Goal: Entertainment & Leisure: Browse casually

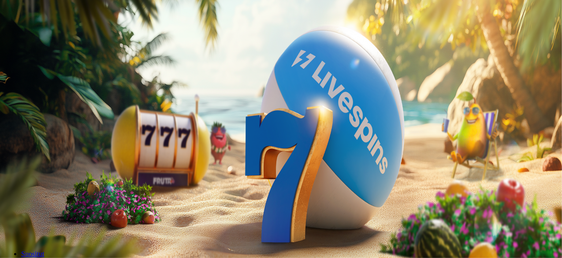
click at [50, 35] on span "Kirjaudu" at bounding box center [61, 32] width 22 height 7
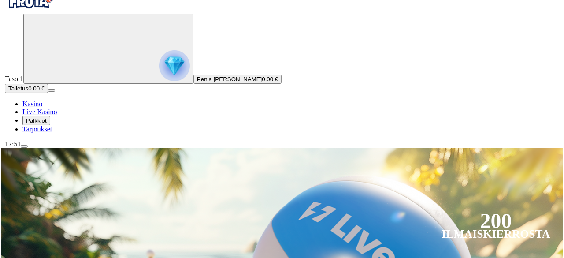
scroll to position [22, 0]
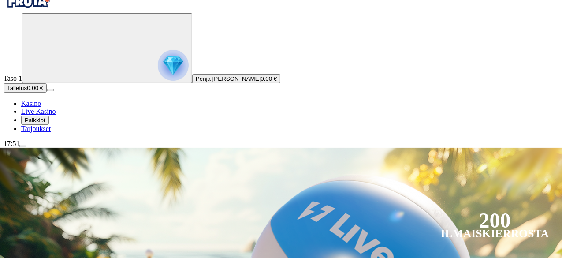
click at [23, 146] on span "menu icon" at bounding box center [23, 146] width 0 height 0
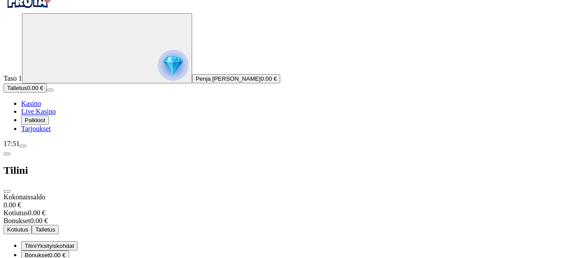
click at [23, 146] on span "menu icon" at bounding box center [23, 146] width 0 height 0
click at [7, 191] on span "close icon" at bounding box center [7, 191] width 0 height 0
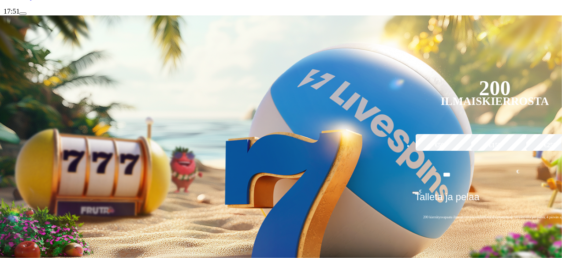
scroll to position [152, 0]
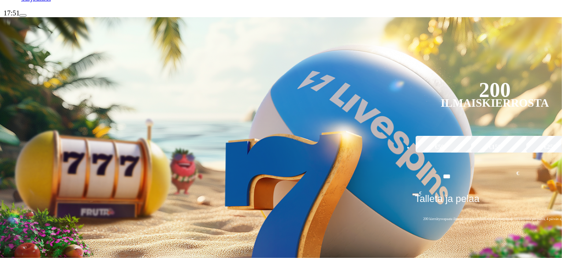
drag, startPoint x: 15, startPoint y: 215, endPoint x: 29, endPoint y: 178, distance: 38.8
drag, startPoint x: 7, startPoint y: 178, endPoint x: 16, endPoint y: 151, distance: 28.2
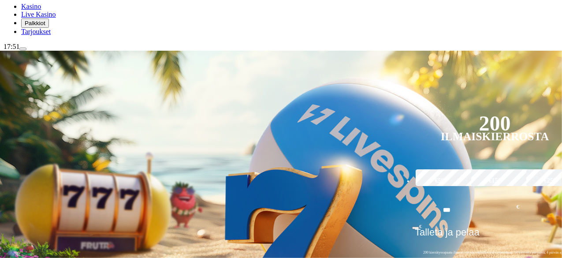
scroll to position [0, 0]
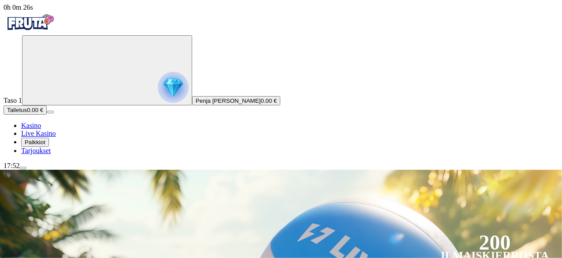
click at [33, 11] on span "0h 0m 26s" at bounding box center [19, 7] width 30 height 7
click at [43, 170] on div "17:52" at bounding box center [281, 166] width 555 height 8
click at [26, 169] on button "menu" at bounding box center [22, 168] width 7 height 3
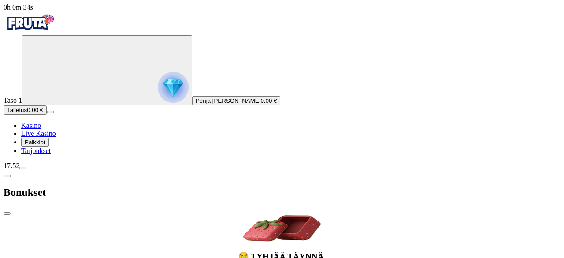
click at [7, 213] on span "close icon" at bounding box center [7, 213] width 0 height 0
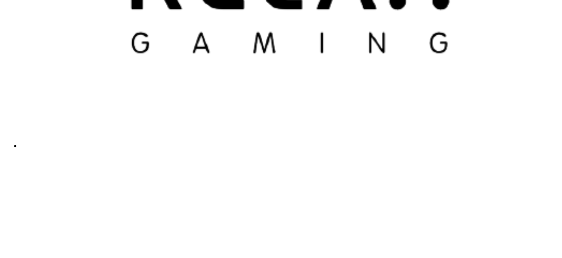
scroll to position [2288, 0]
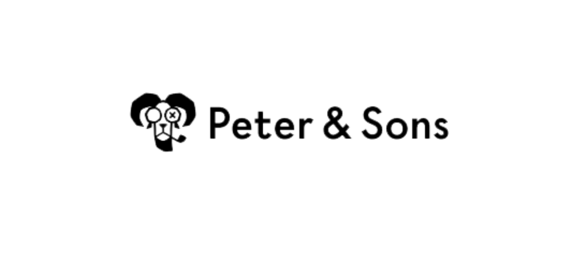
drag, startPoint x: 85, startPoint y: 222, endPoint x: 93, endPoint y: 209, distance: 14.6
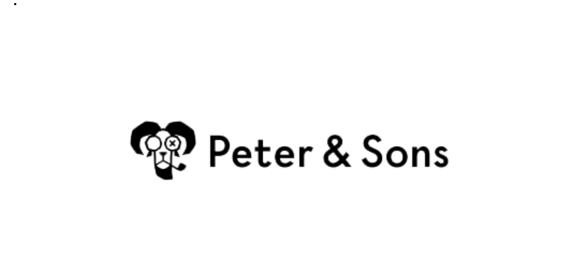
scroll to position [2260, 0]
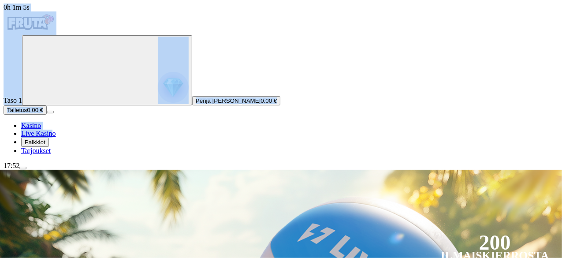
drag, startPoint x: 52, startPoint y: 244, endPoint x: 70, endPoint y: 227, distance: 25.0
click at [70, 170] on div "0h 1m 5s Taso 1 Penja [PERSON_NAME] 0.00 € Talletus 0.00 € Kasino Live Kasino P…" at bounding box center [281, 87] width 555 height 166
click at [56, 137] on link "Live Kasino" at bounding box center [38, 133] width 35 height 7
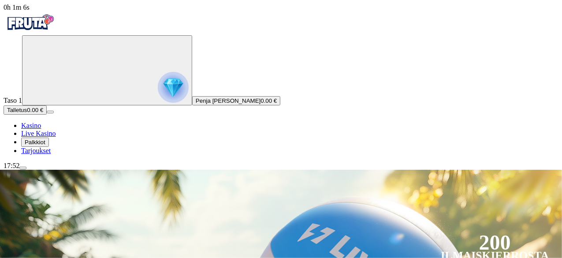
click at [80, 170] on div "17:52" at bounding box center [281, 166] width 555 height 8
click at [49, 170] on div "17:52" at bounding box center [281, 166] width 555 height 8
click at [158, 94] on img "Primary" at bounding box center [173, 87] width 31 height 31
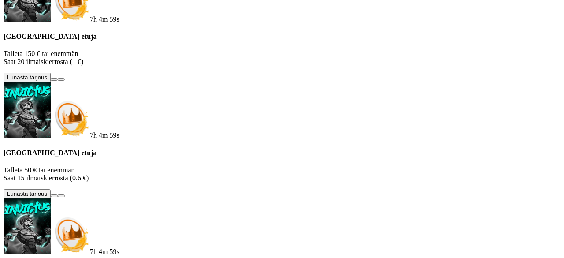
scroll to position [3, 0]
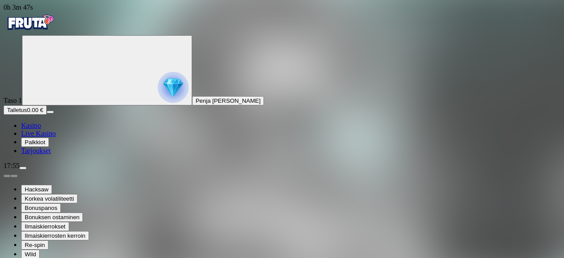
type input "*********"
